Goal: Communication & Community: Answer question/provide support

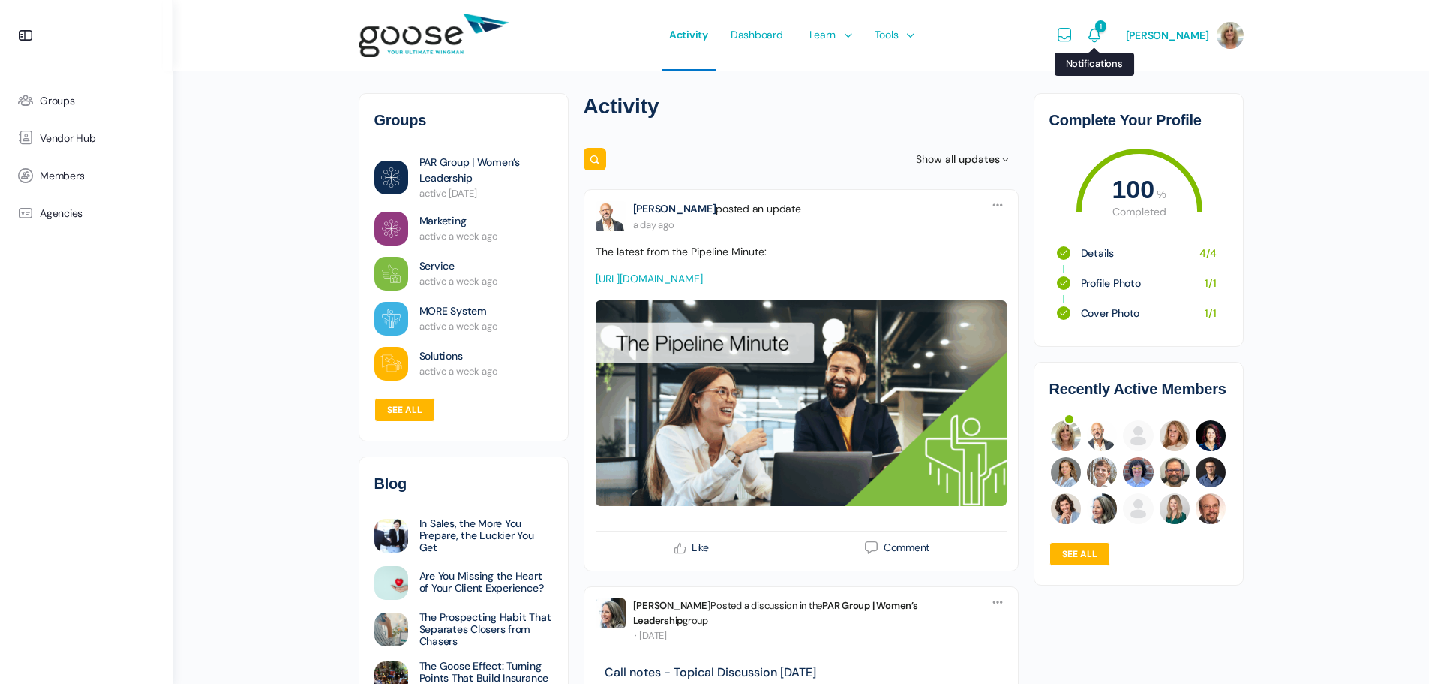
click at [1100, 33] on icon "Notifications" at bounding box center [1095, 35] width 18 height 18
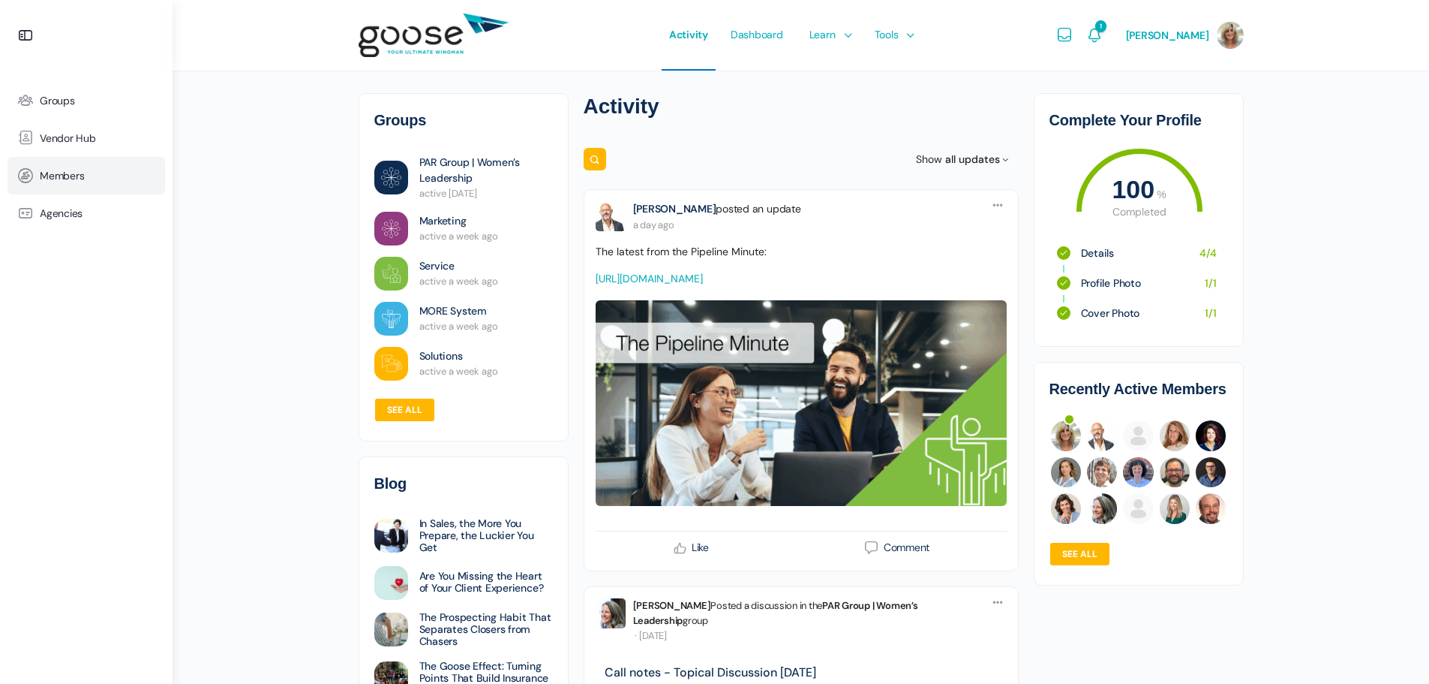
click at [69, 172] on span "Members" at bounding box center [62, 176] width 44 height 13
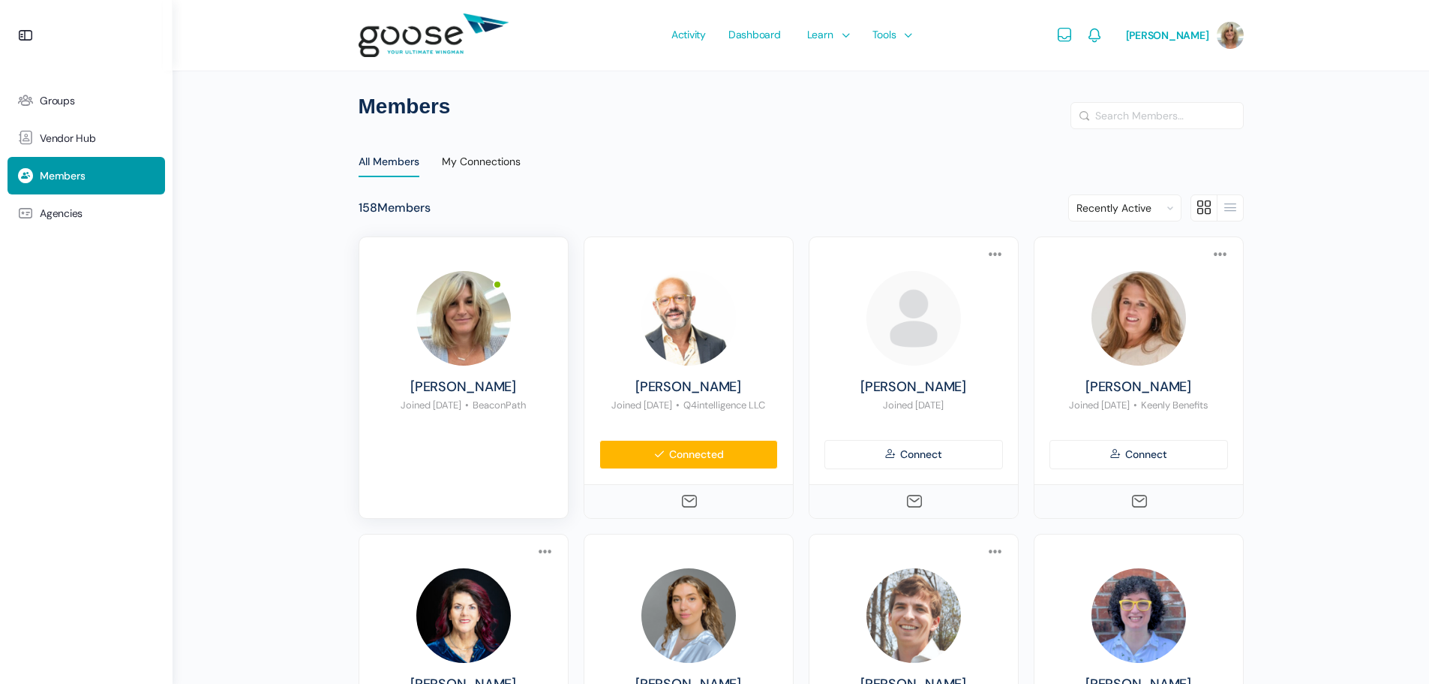
click at [467, 308] on img at bounding box center [463, 318] width 95 height 95
click at [1070, 35] on icon "Messages" at bounding box center [1065, 35] width 18 height 18
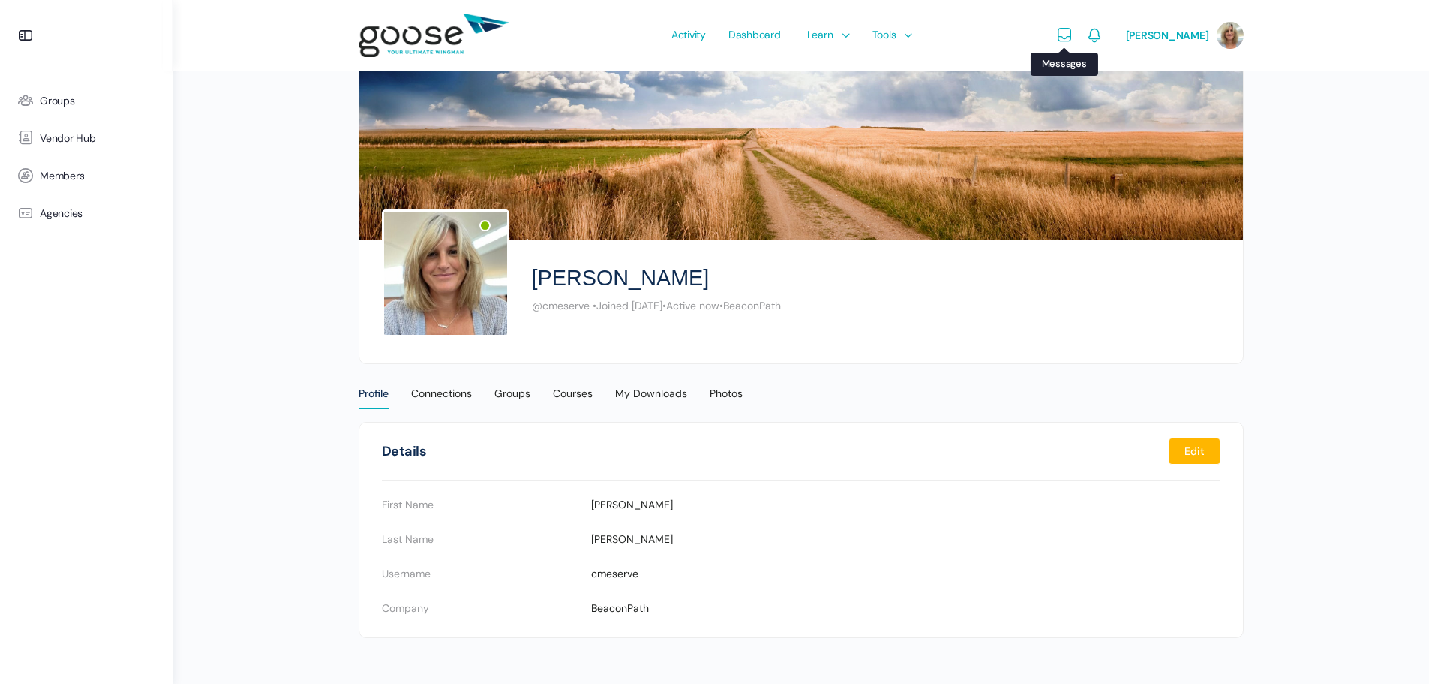
click at [1071, 35] on icon "Messages" at bounding box center [1065, 35] width 18 height 18
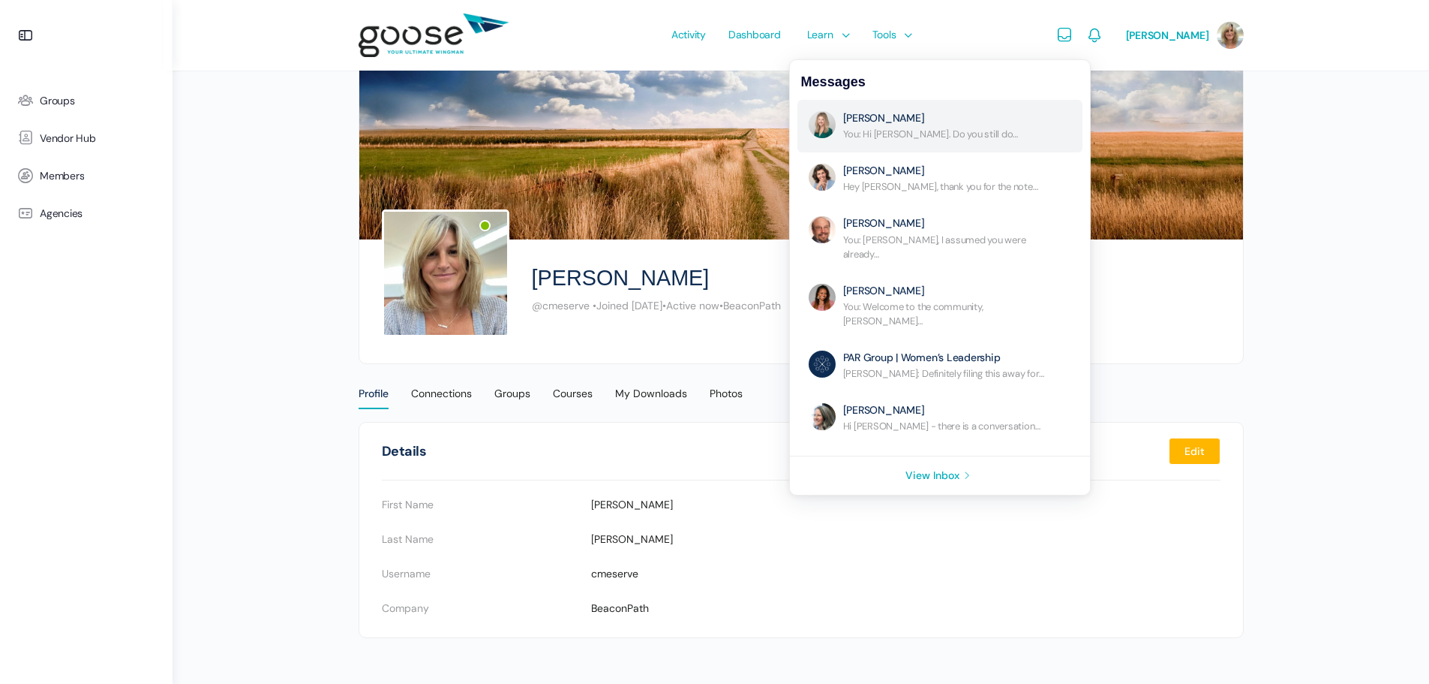
click at [954, 121] on link "No Subject" at bounding box center [947, 126] width 209 height 30
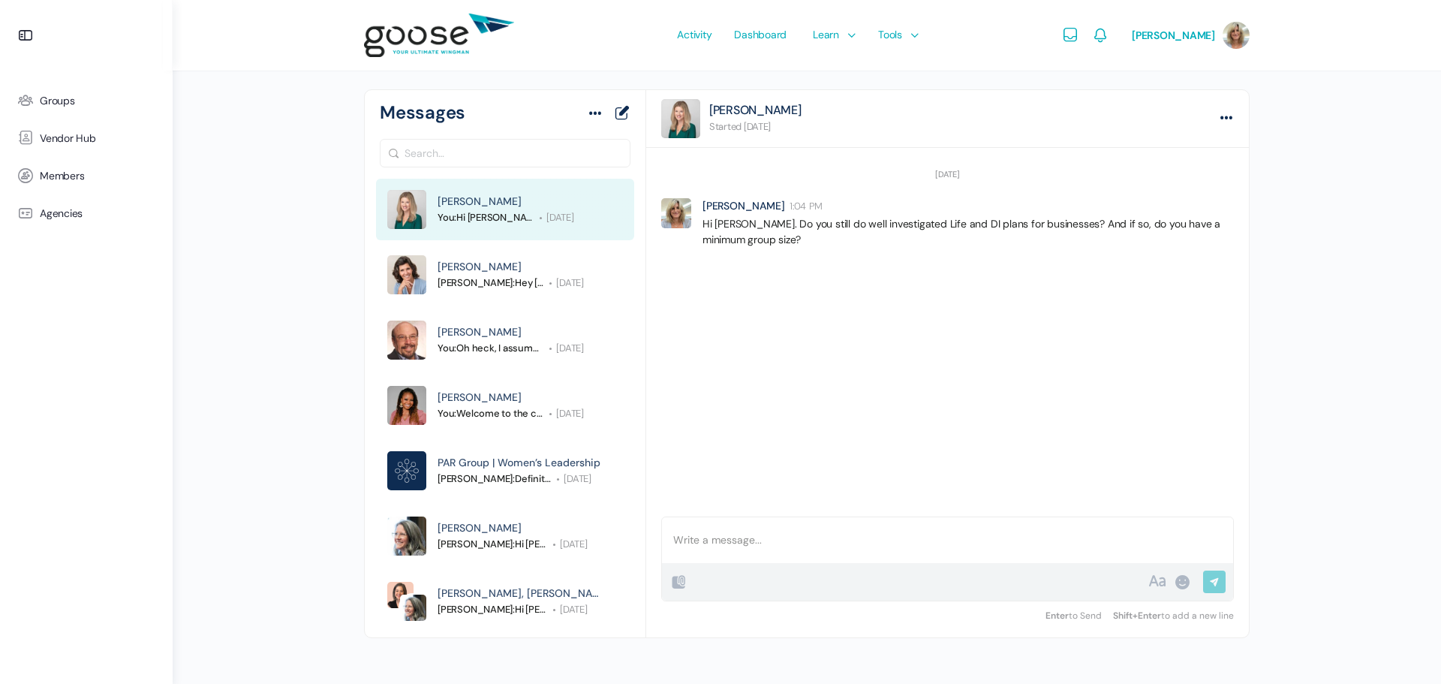
click at [704, 223] on p "Hi [PERSON_NAME]. Do you still do well investigated Life and DI plans for busin…" at bounding box center [967, 232] width 531 height 32
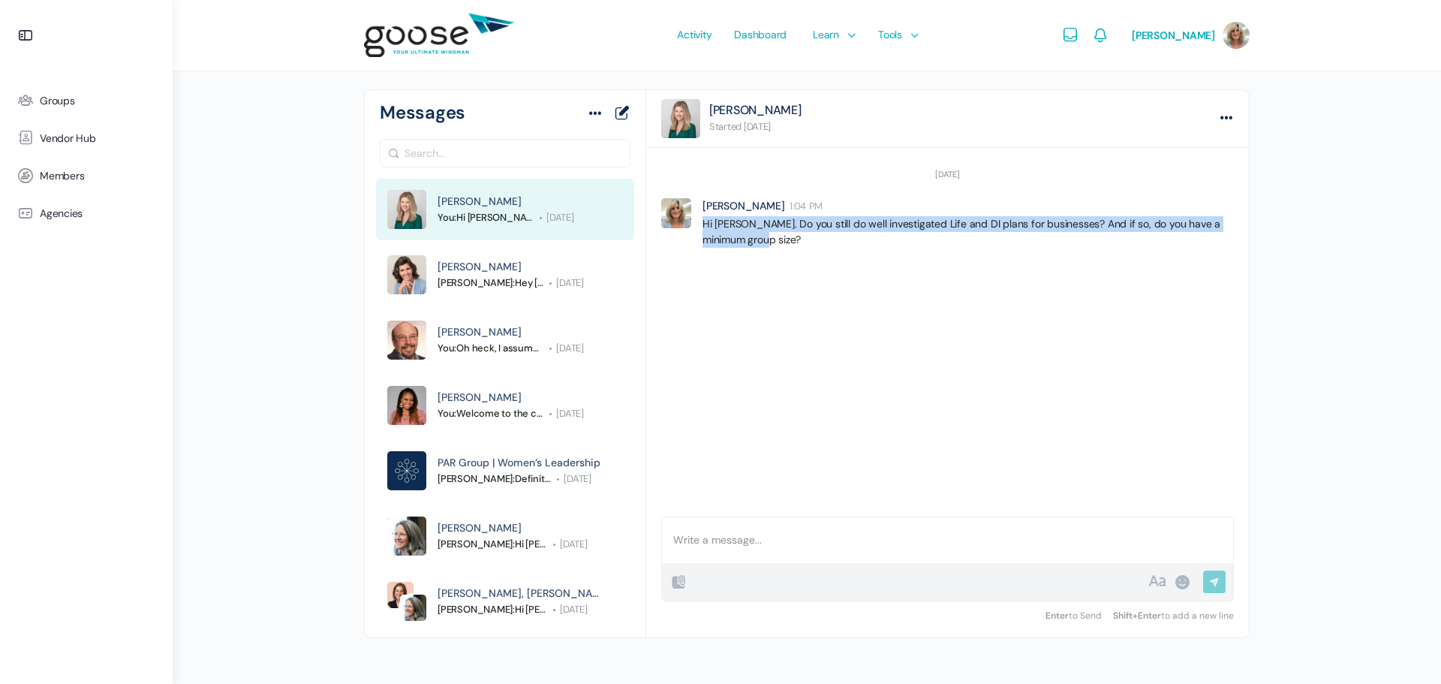
drag, startPoint x: 705, startPoint y: 224, endPoint x: 768, endPoint y: 243, distance: 66.5
click at [768, 243] on p "Hi [PERSON_NAME]. Do you still do well investigated Life and DI plans for busin…" at bounding box center [967, 232] width 531 height 32
copy p "Hi [PERSON_NAME]. Do you still do well investigated Life and DI plans for busin…"
drag, startPoint x: 505, startPoint y: 289, endPoint x: 494, endPoint y: 282, distance: 12.5
click at [505, 289] on span "[PERSON_NAME]: Hey [PERSON_NAME], thank you for the note and keeping me […]" at bounding box center [490, 282] width 107 height 15
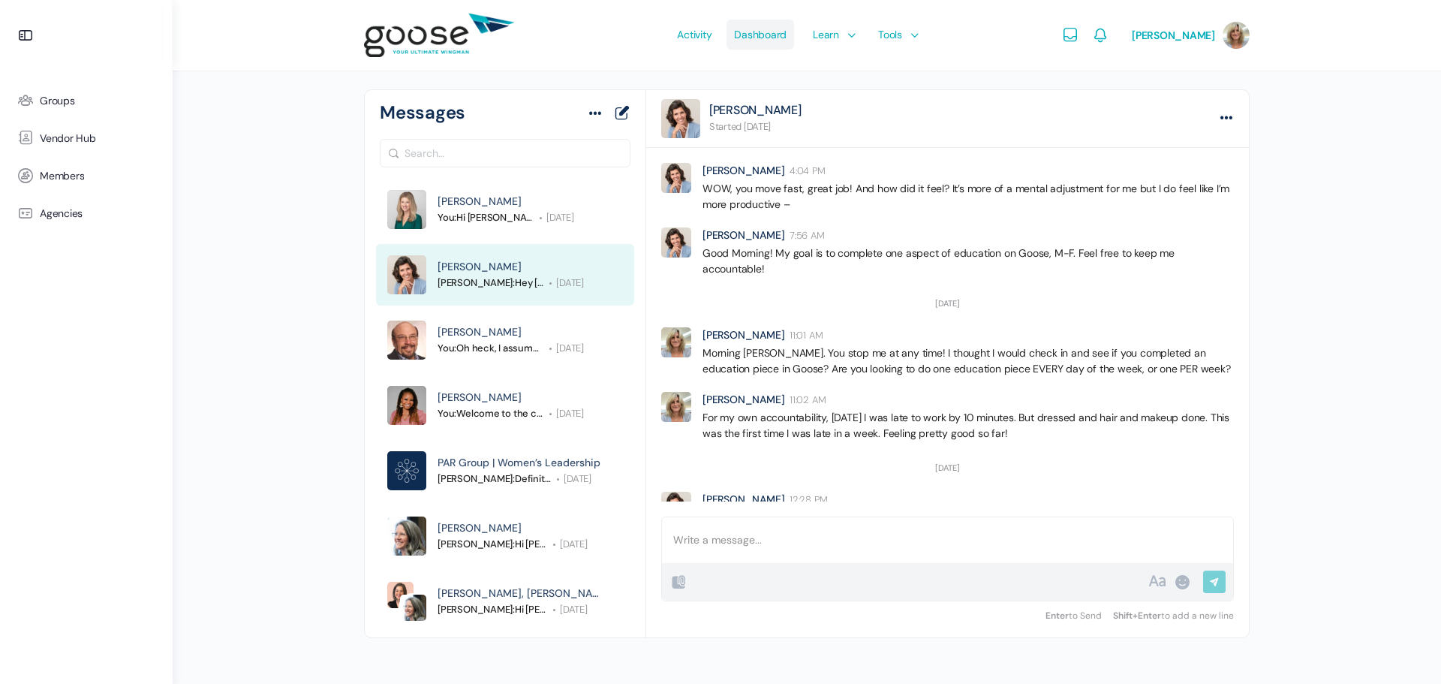
scroll to position [1089, 0]
